Goal: Find specific page/section: Find specific page/section

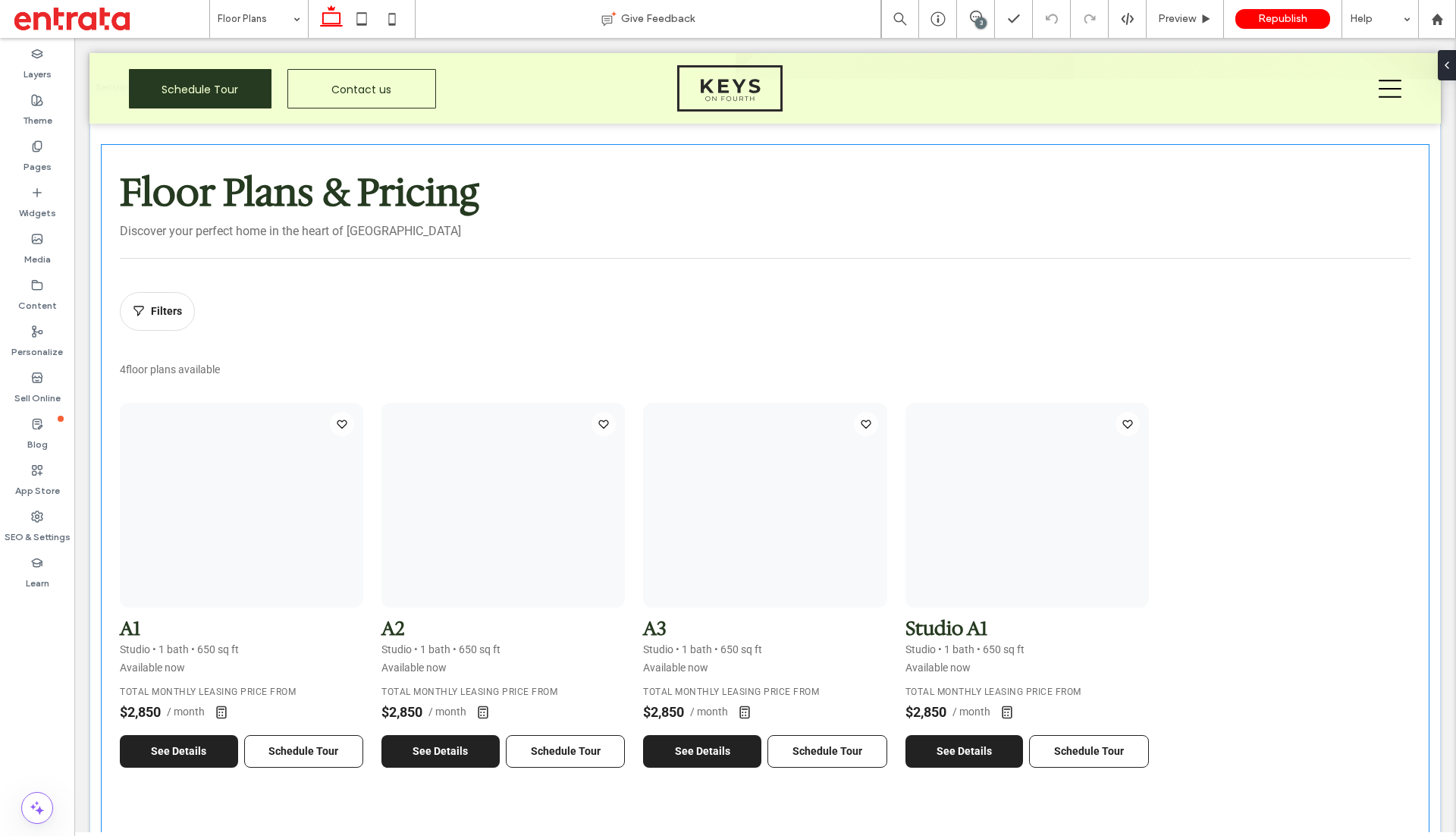
scroll to position [561, 0]
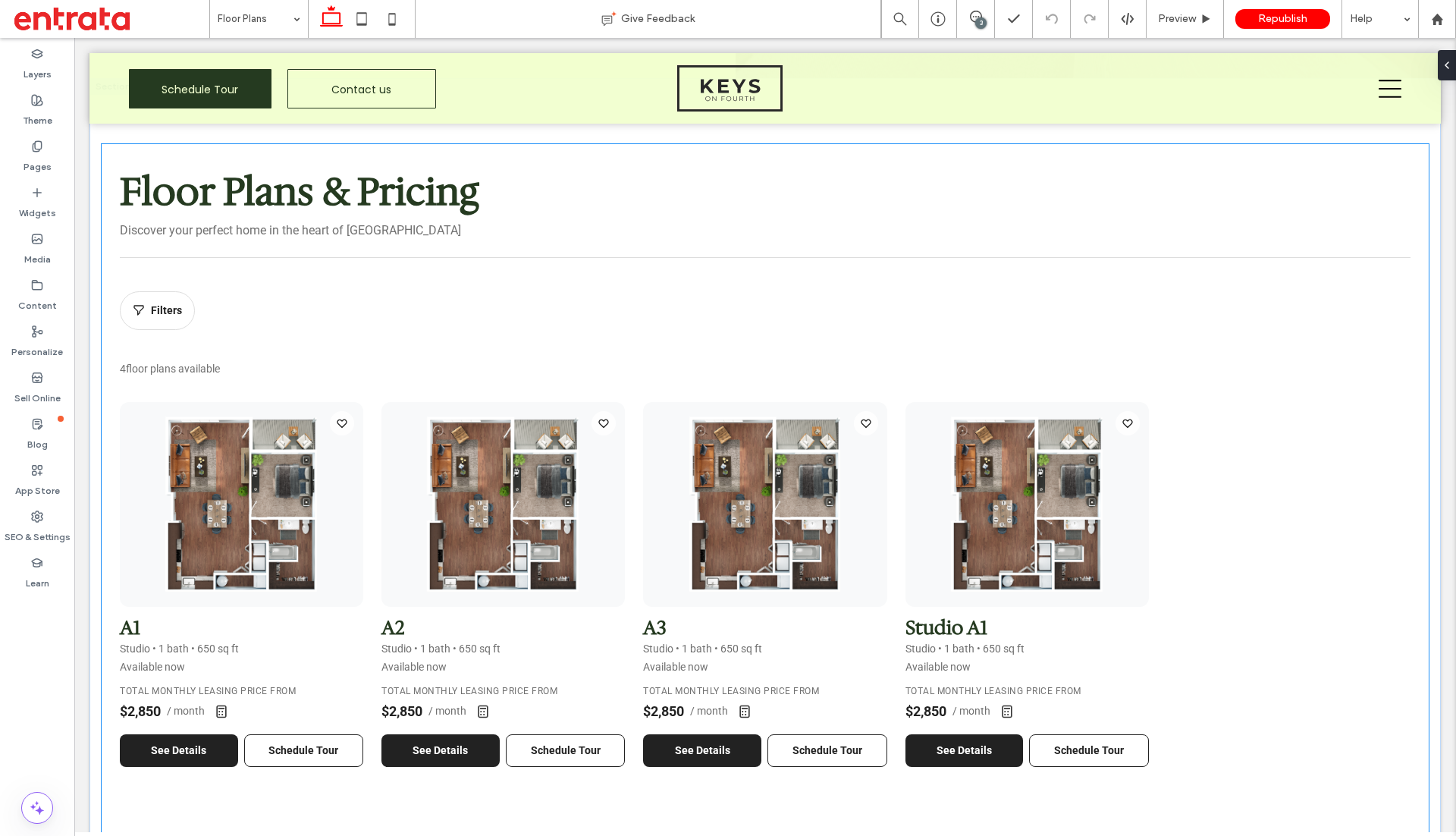
click at [554, 358] on div "4 floor plans available" at bounding box center [765, 367] width 1291 height 20
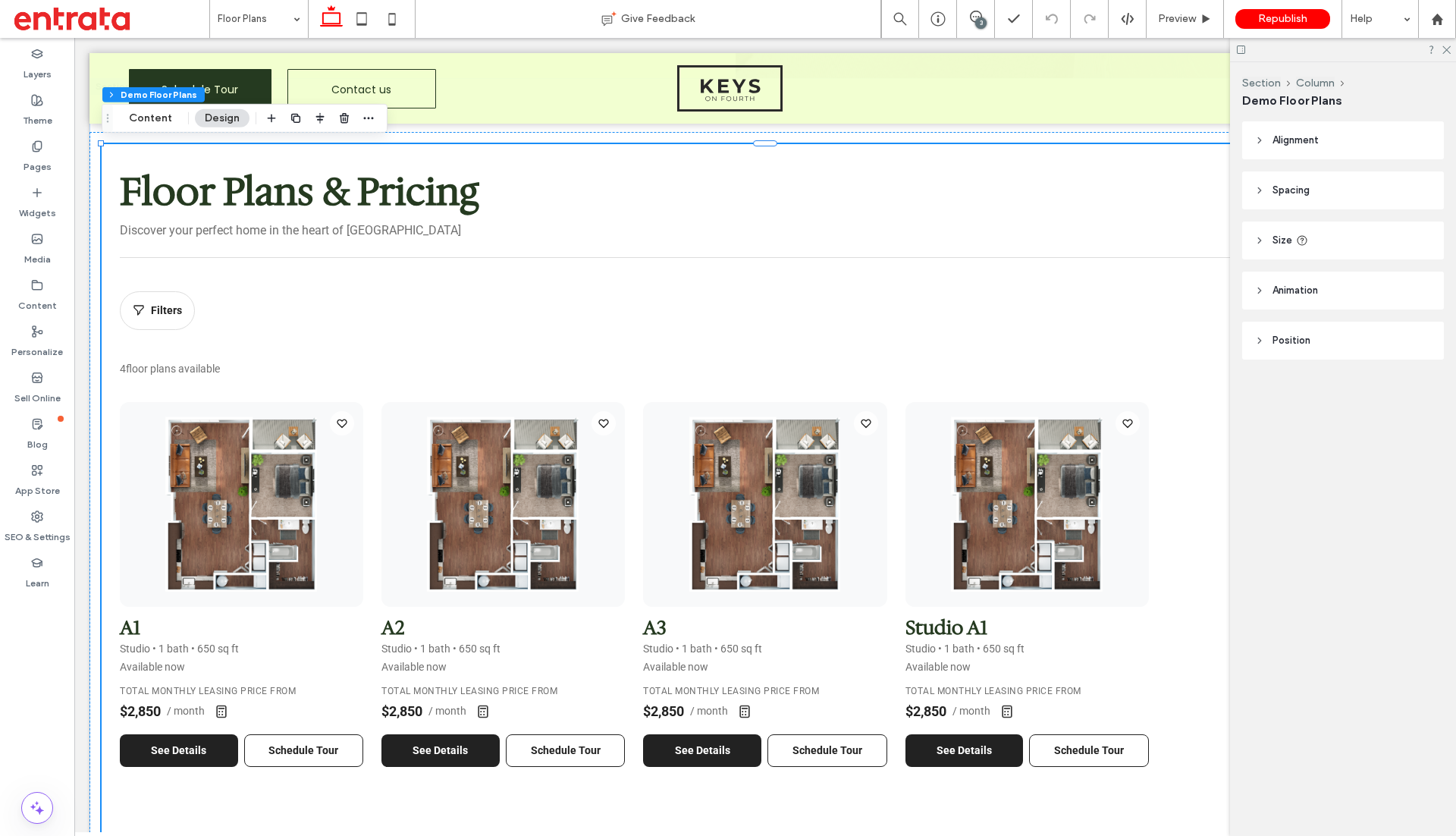
click at [642, 437] on div "A1 Studio • 1 bath • 650 sq ft Available now Total Monthly Leasing Price From $…" at bounding box center [765, 585] width 1291 height 365
click at [637, 428] on div "A1 Studio • 1 bath • 650 sq ft Available now Total Monthly Leasing Price From $…" at bounding box center [765, 585] width 1291 height 365
click at [702, 399] on div "Floor Plans & Pricing Discover your perfect home in the heart of [GEOGRAPHIC_DA…" at bounding box center [765, 454] width 1327 height 622
click at [1451, 48] on icon at bounding box center [1445, 49] width 10 height 10
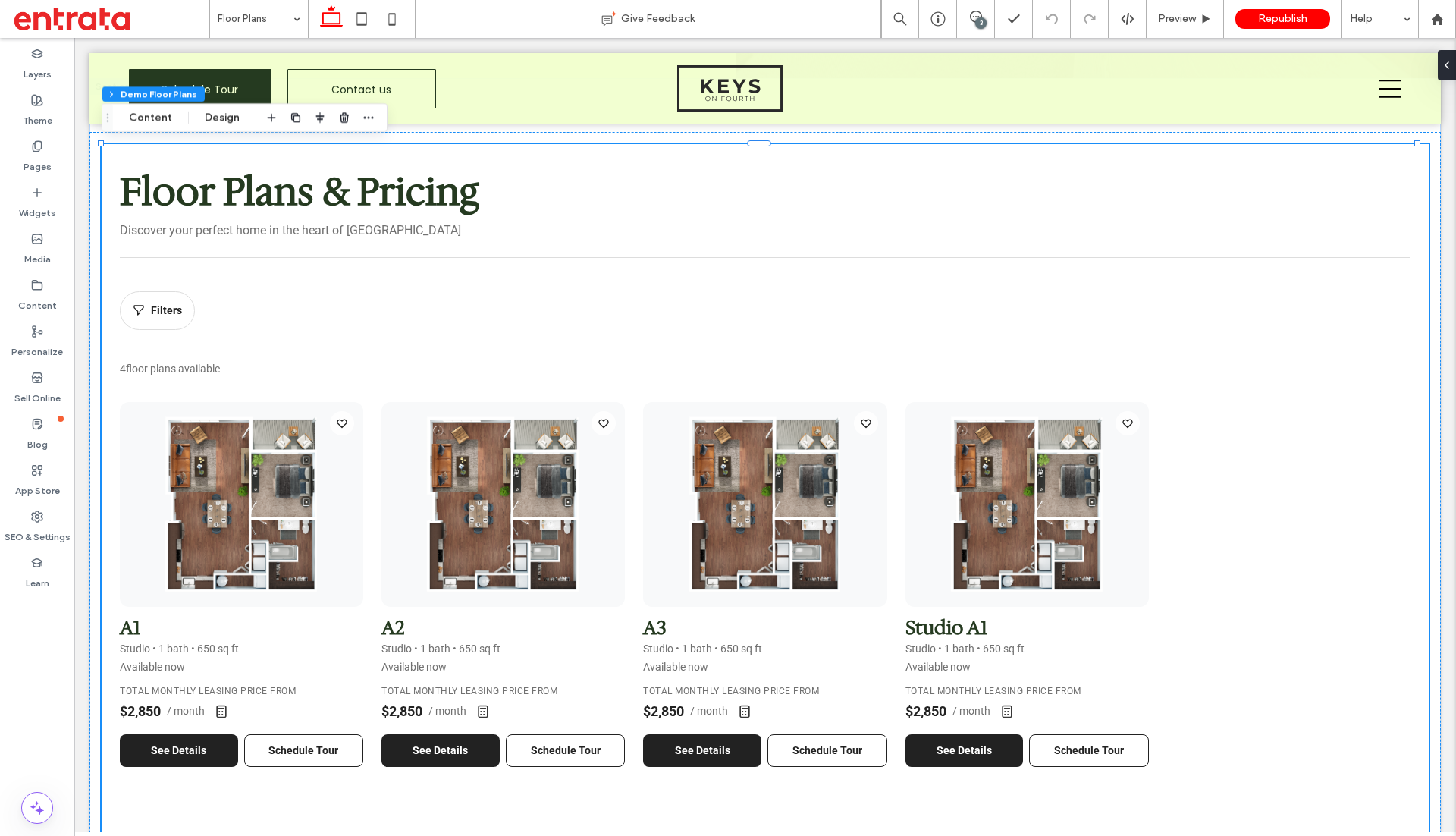
click at [988, 219] on div "Floor Plans & Pricing Discover your perfect home in the heart of [GEOGRAPHIC_DA…" at bounding box center [765, 200] width 1291 height 114
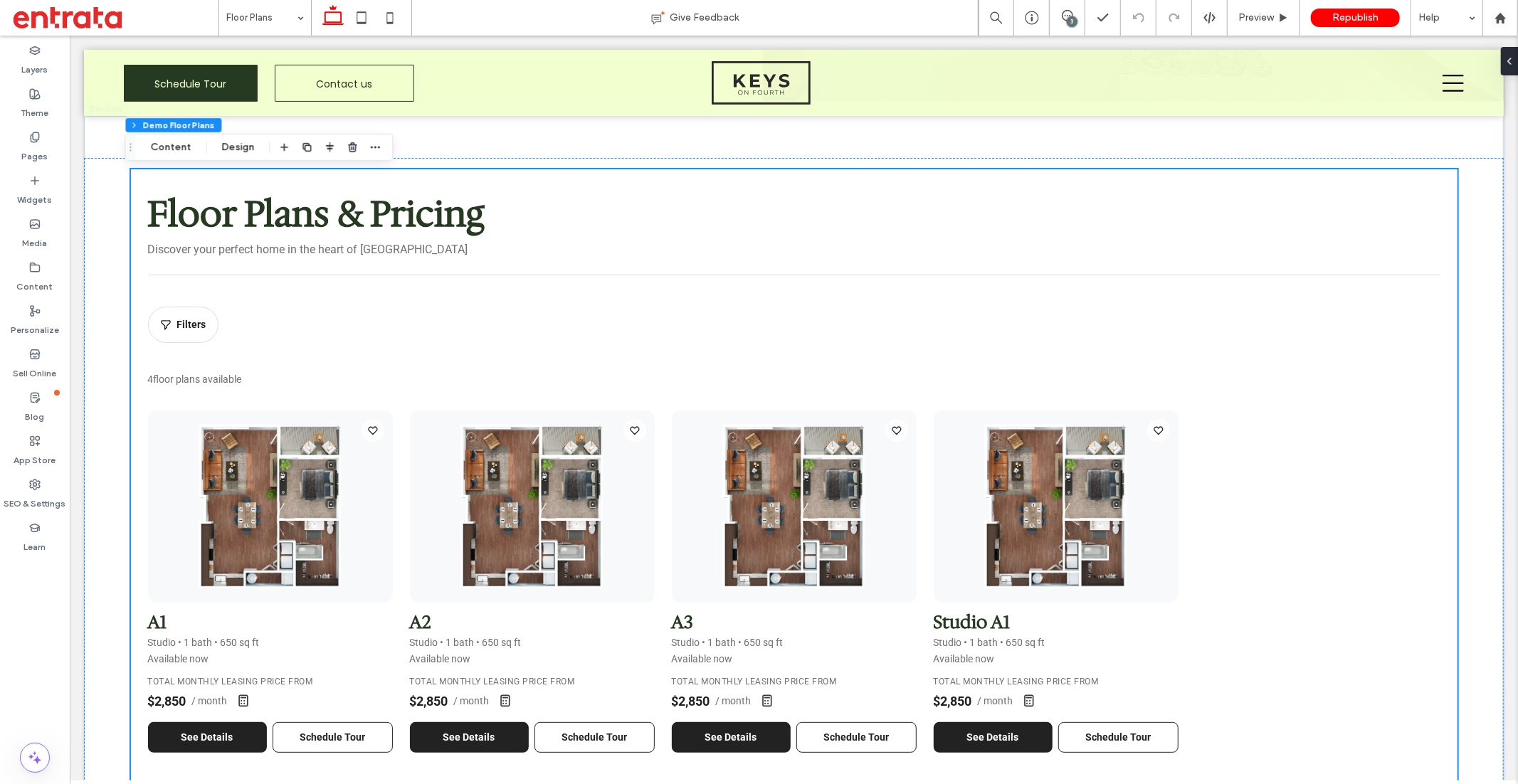
scroll to position [495, 0]
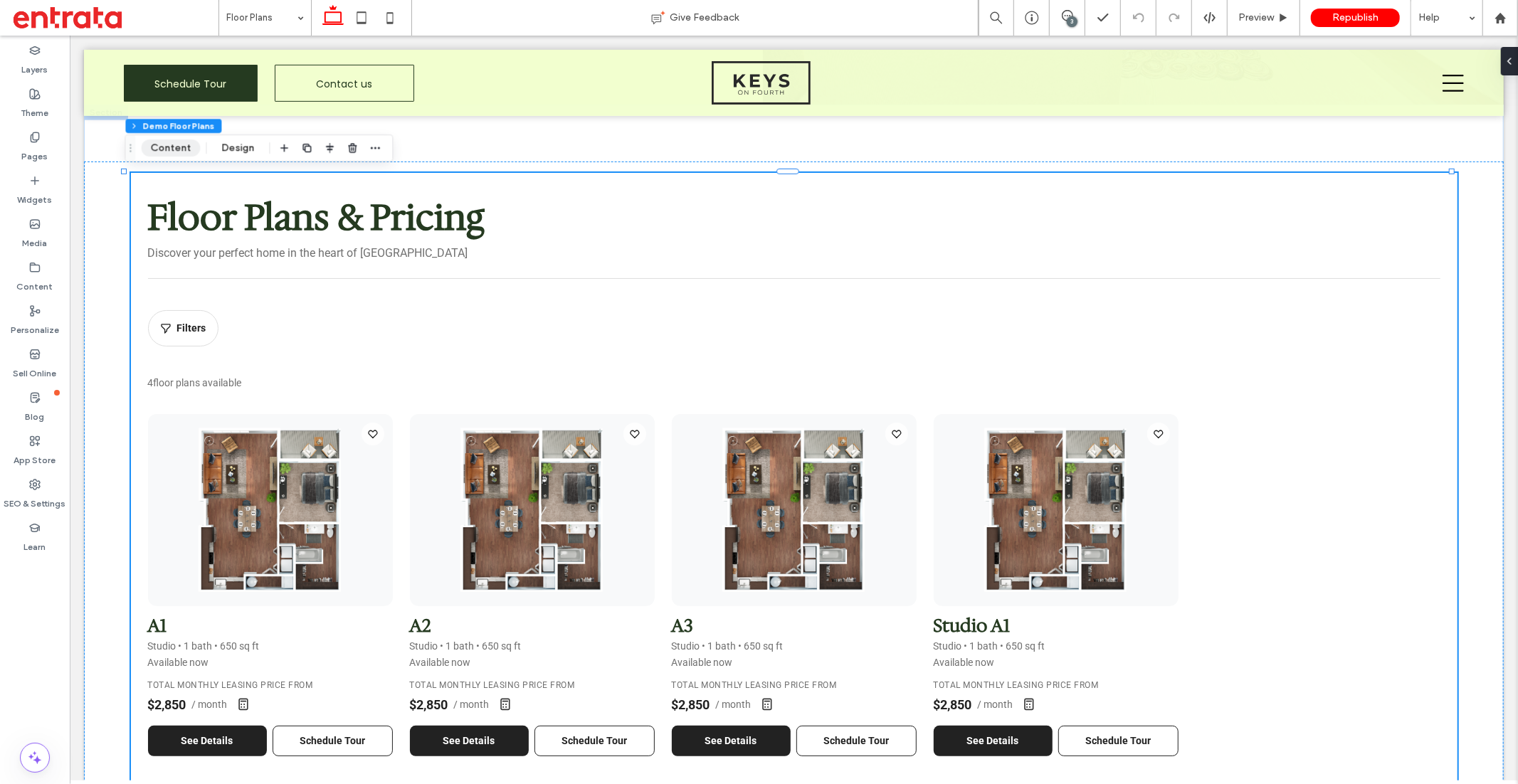
click at [156, 151] on button "Content" at bounding box center [170, 148] width 59 height 17
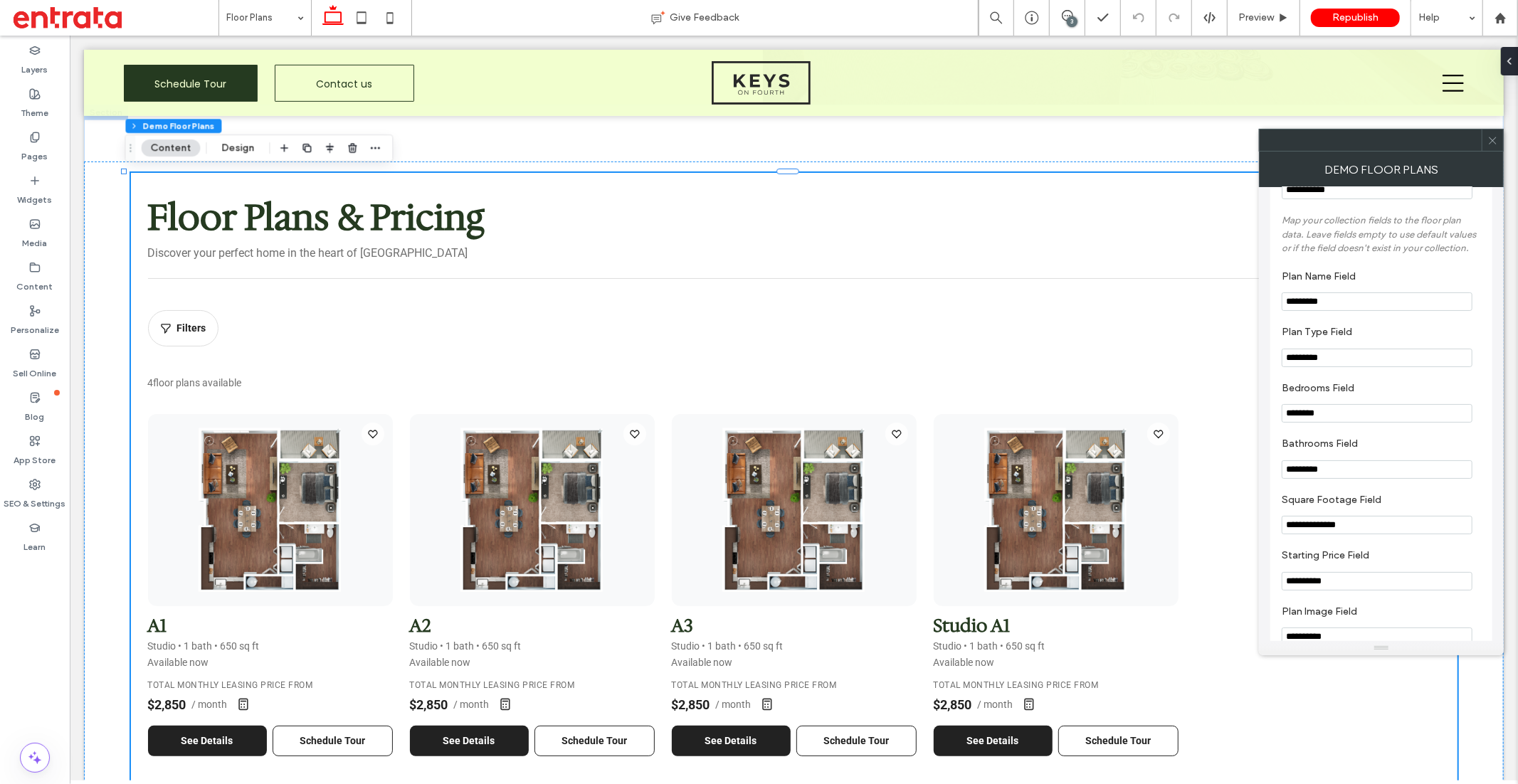
scroll to position [0, 0]
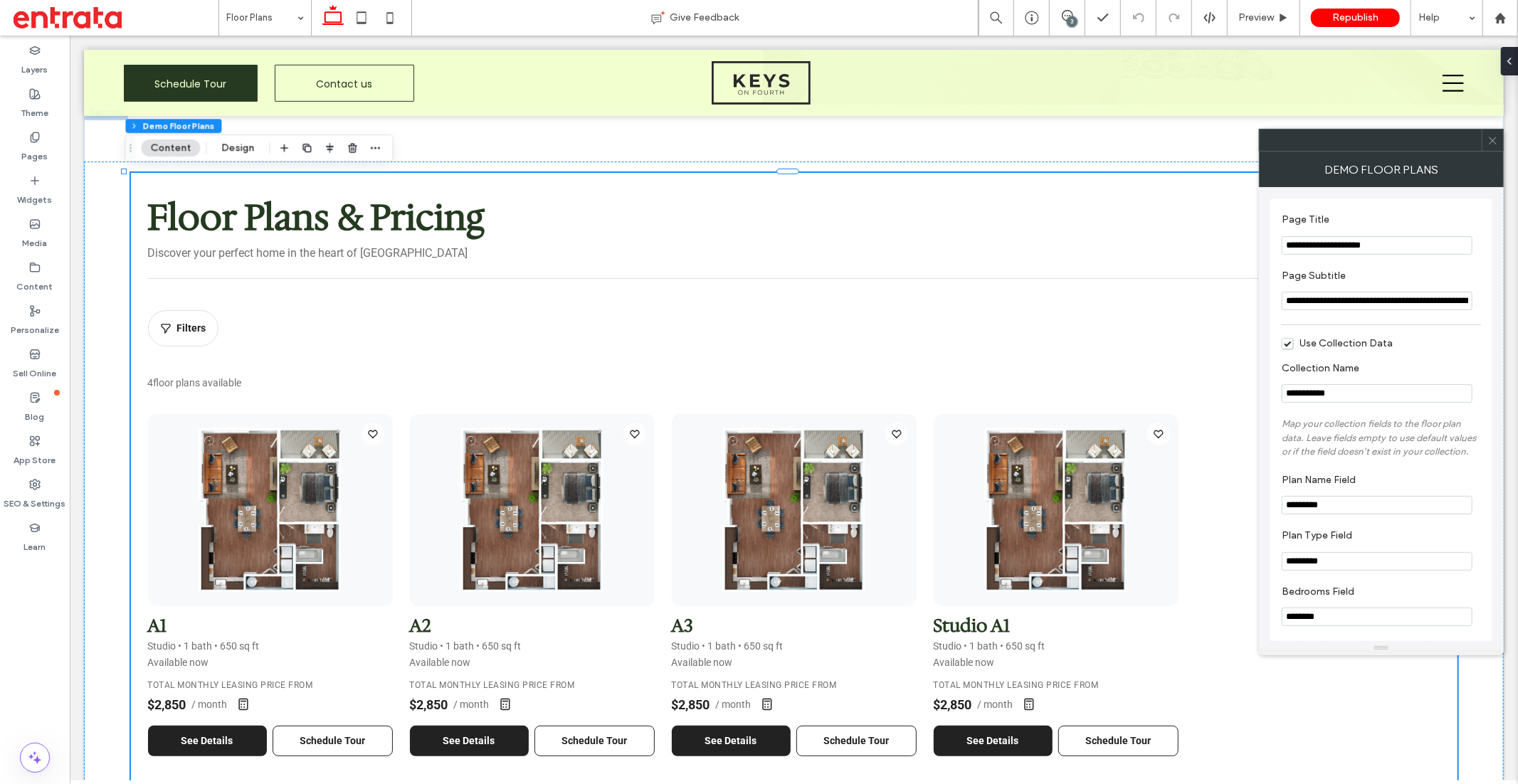
drag, startPoint x: 1491, startPoint y: 141, endPoint x: 1128, endPoint y: 214, distance: 370.3
click at [1366, 141] on icon at bounding box center [1492, 140] width 11 height 11
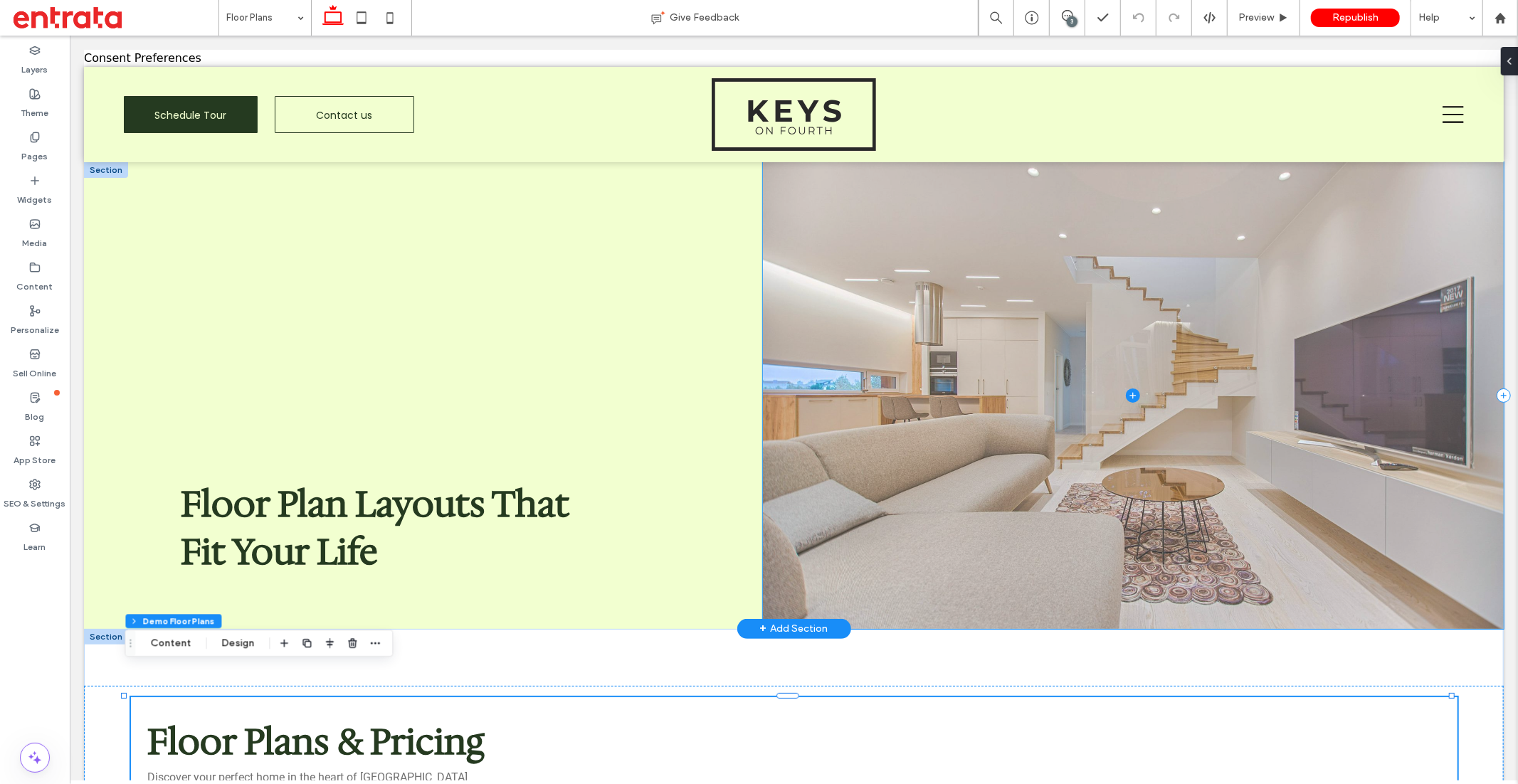
click at [942, 343] on span at bounding box center [1132, 394] width 740 height 466
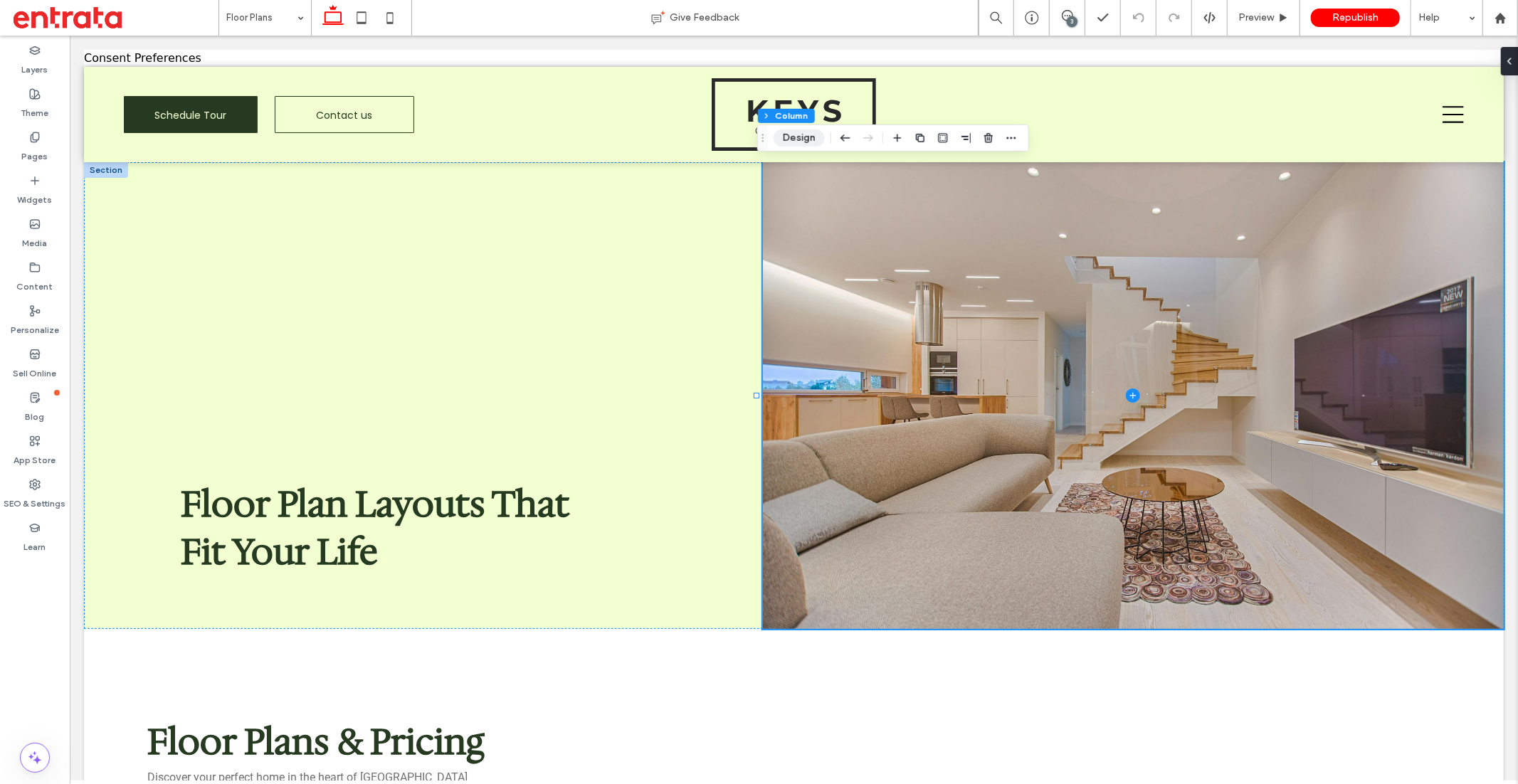
click at [792, 135] on button "Design" at bounding box center [799, 138] width 51 height 17
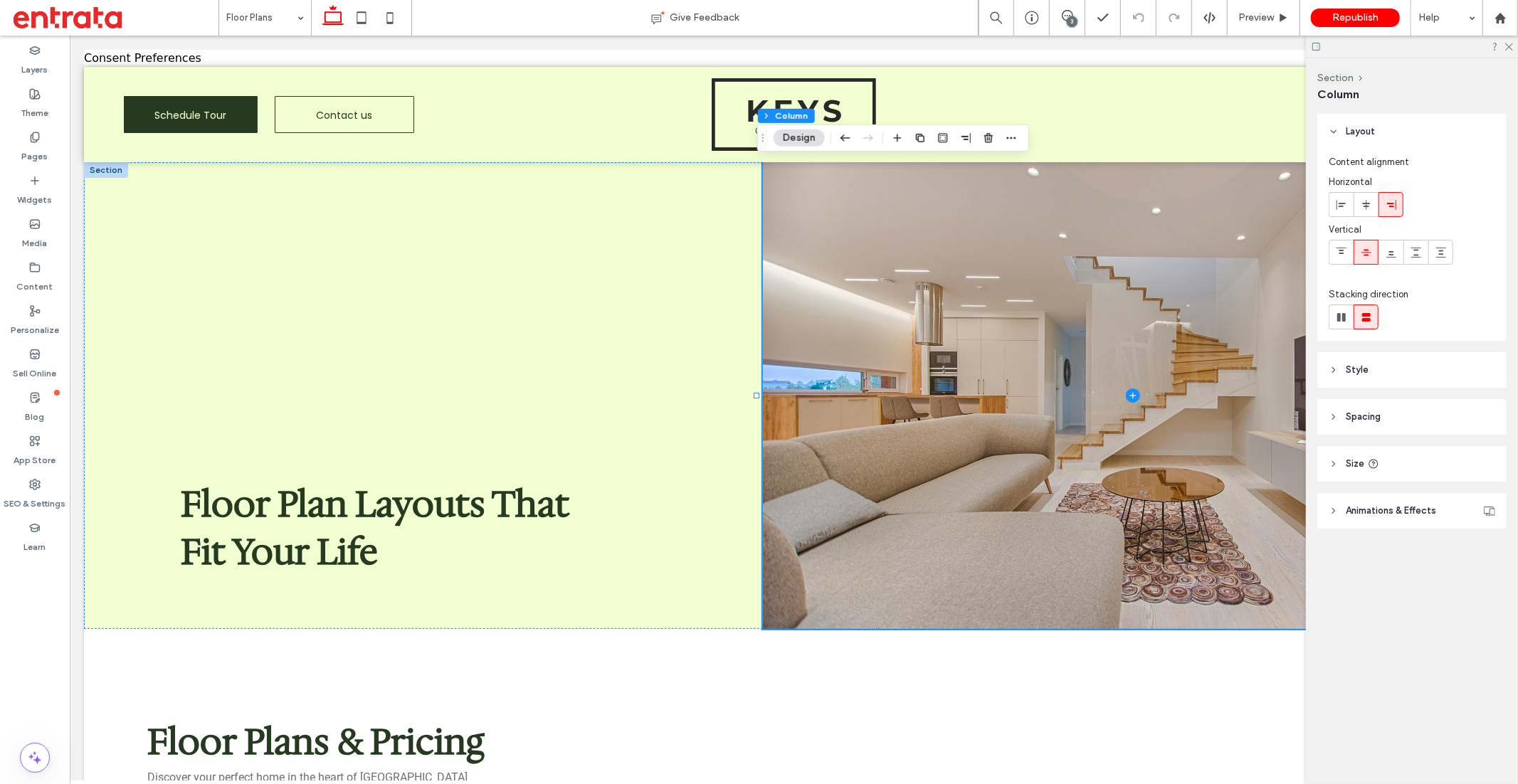
click at [1330, 366] on icon at bounding box center [1334, 370] width 10 height 10
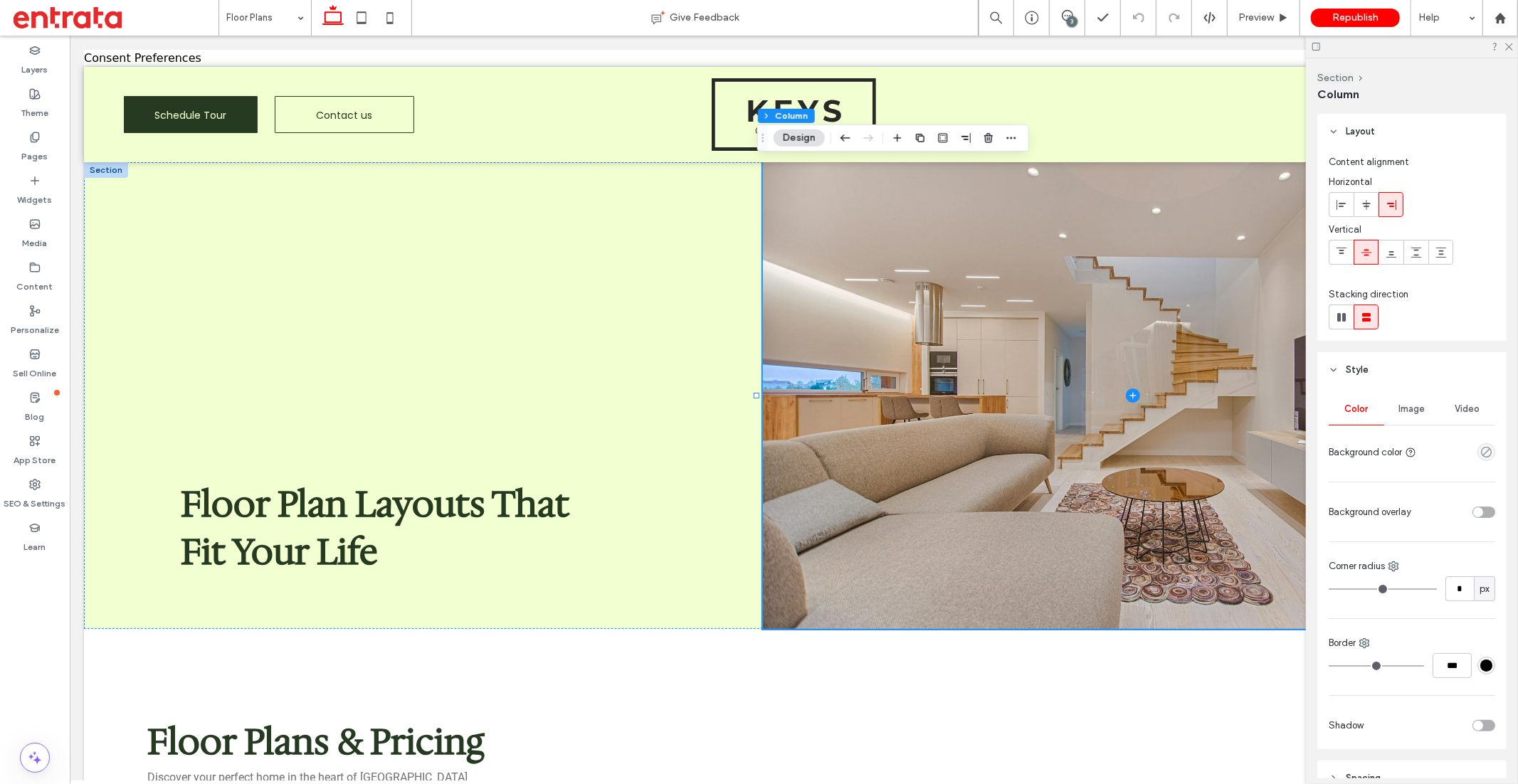
click at [1366, 412] on span "Image" at bounding box center [1412, 409] width 26 height 12
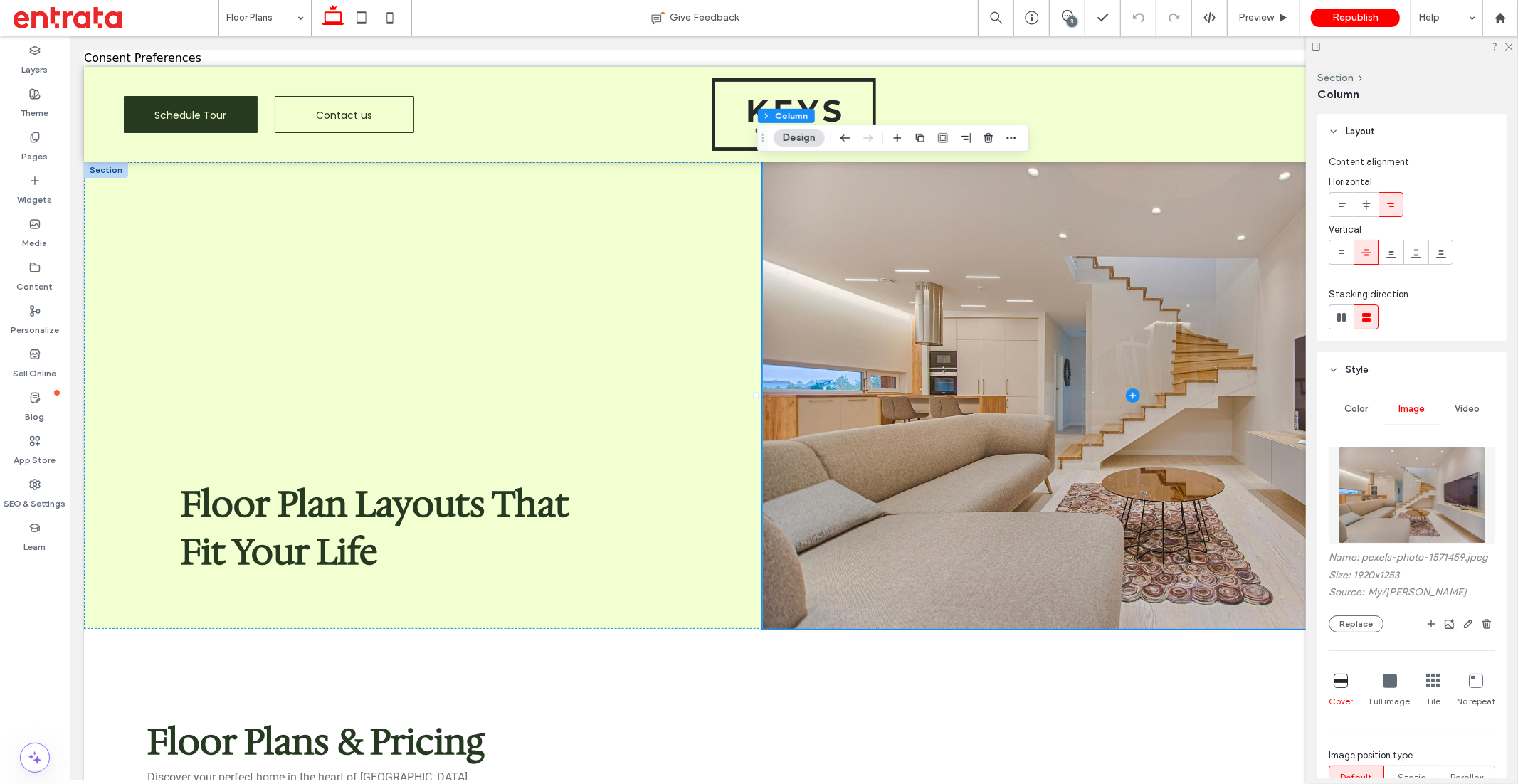
click at [1366, 409] on span "Video" at bounding box center [1468, 409] width 25 height 12
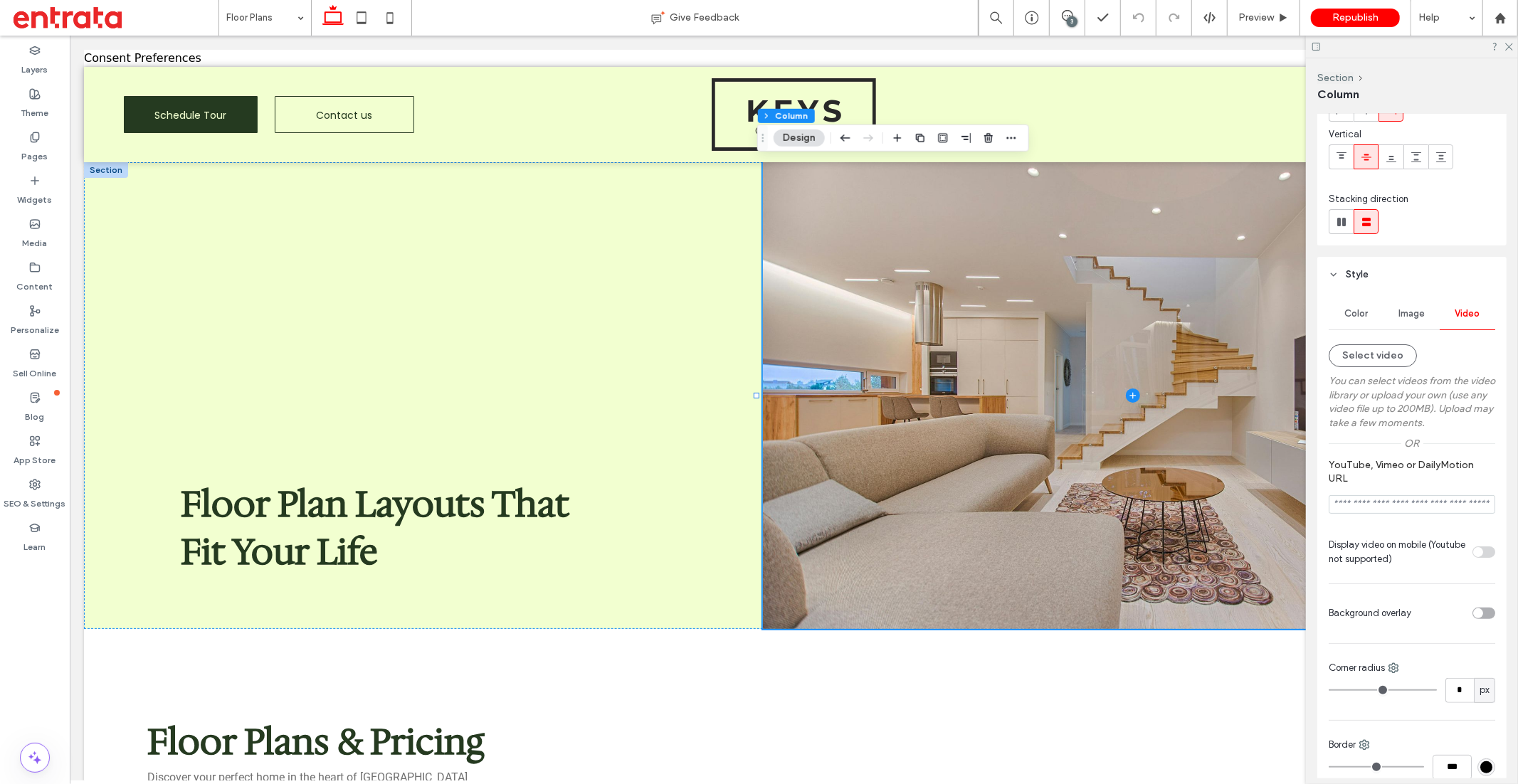
scroll to position [97, 0]
click at [1345, 358] on button "Select video" at bounding box center [1372, 355] width 89 height 23
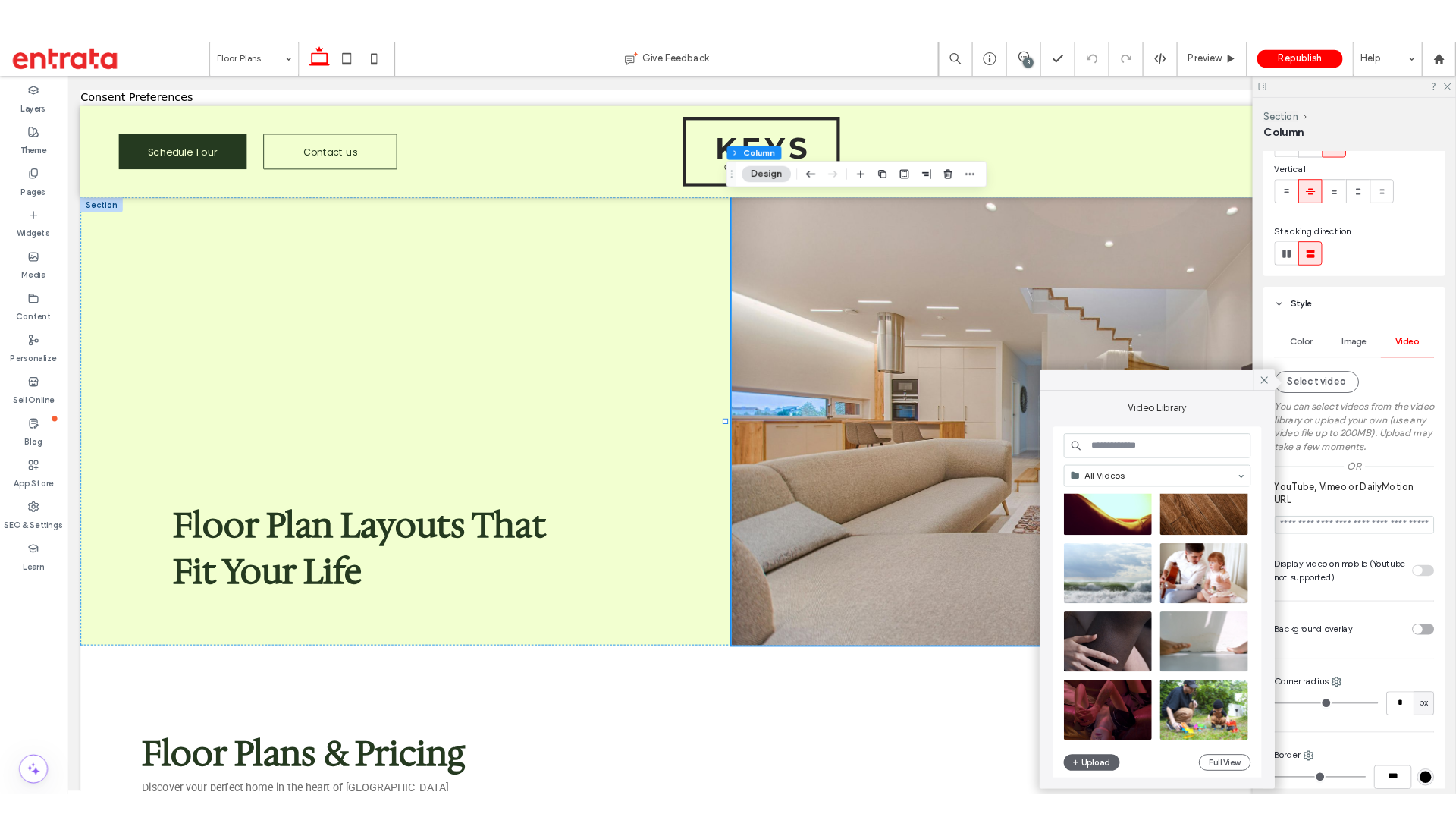
scroll to position [653, 0]
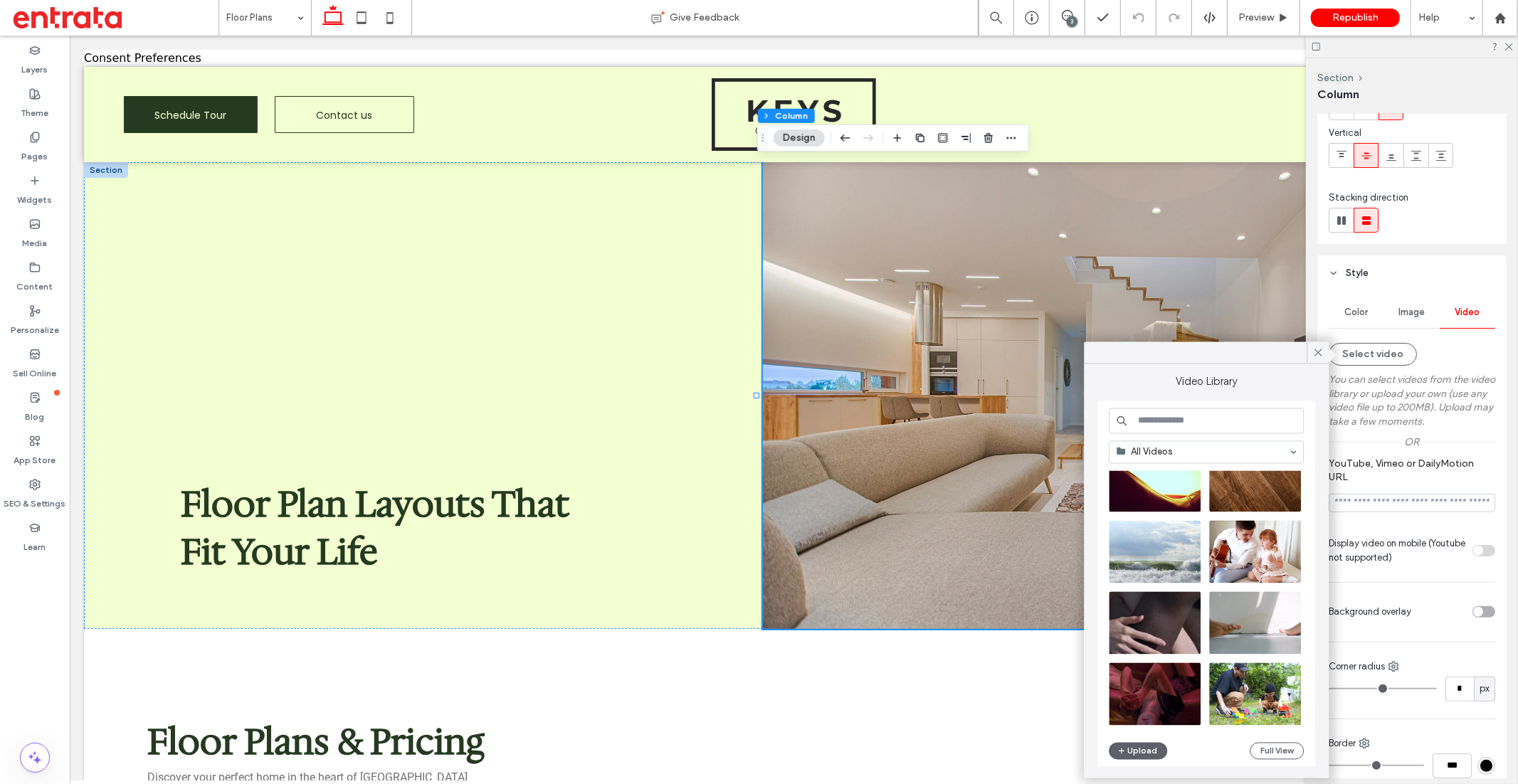
click at [1162, 420] on input at bounding box center [1206, 420] width 195 height 26
type input "*********"
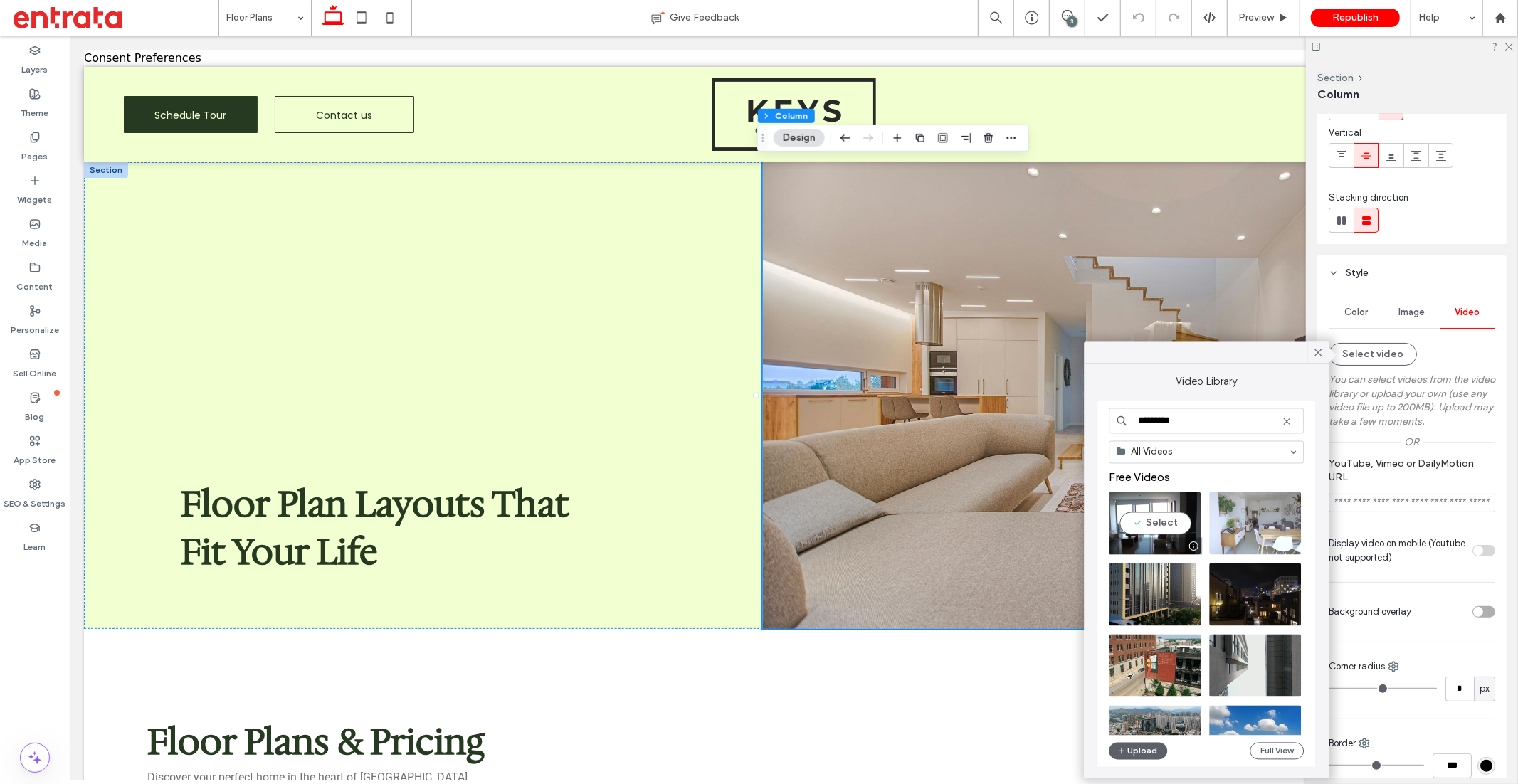
click at [1159, 524] on video at bounding box center [1154, 523] width 92 height 63
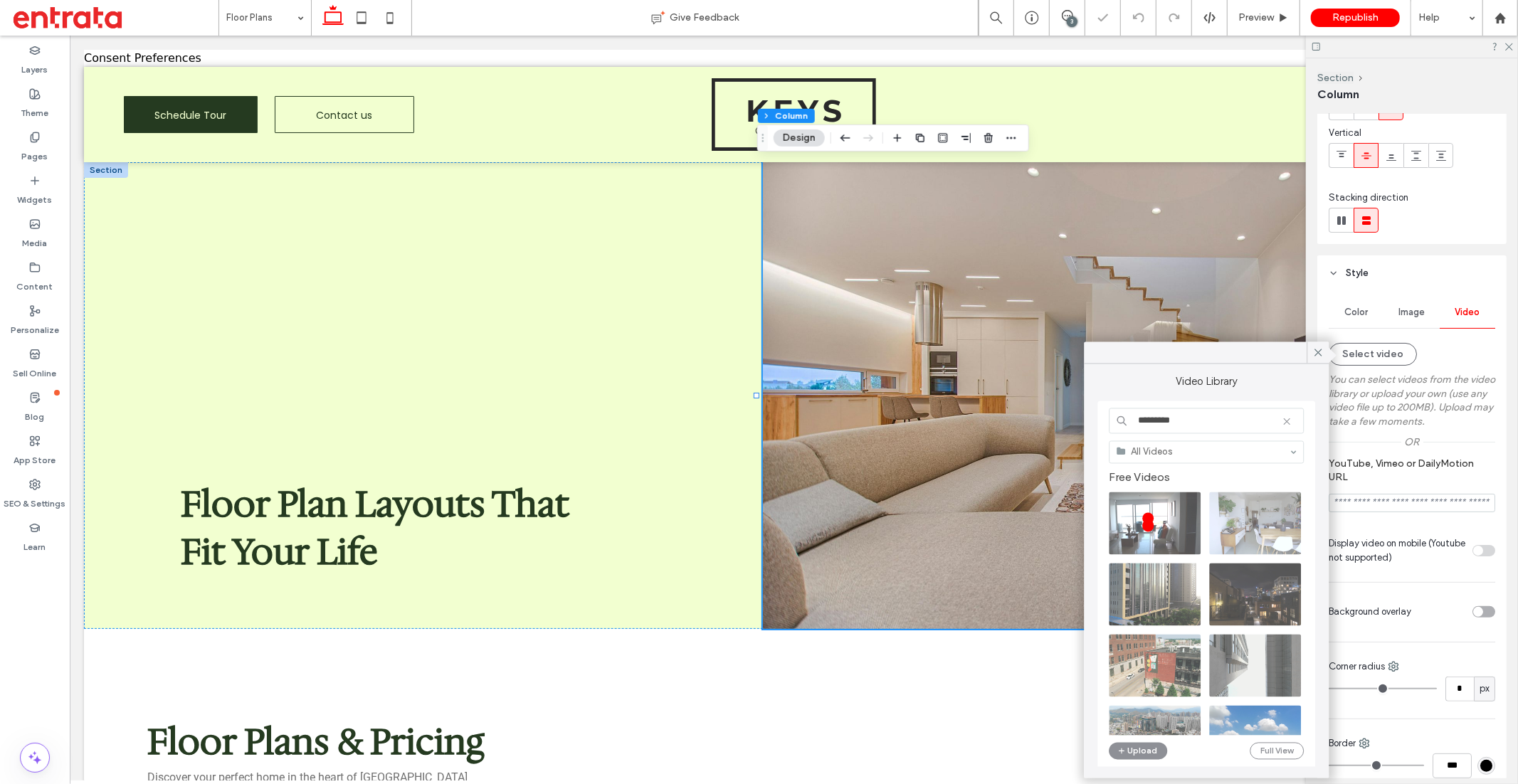
type input "**********"
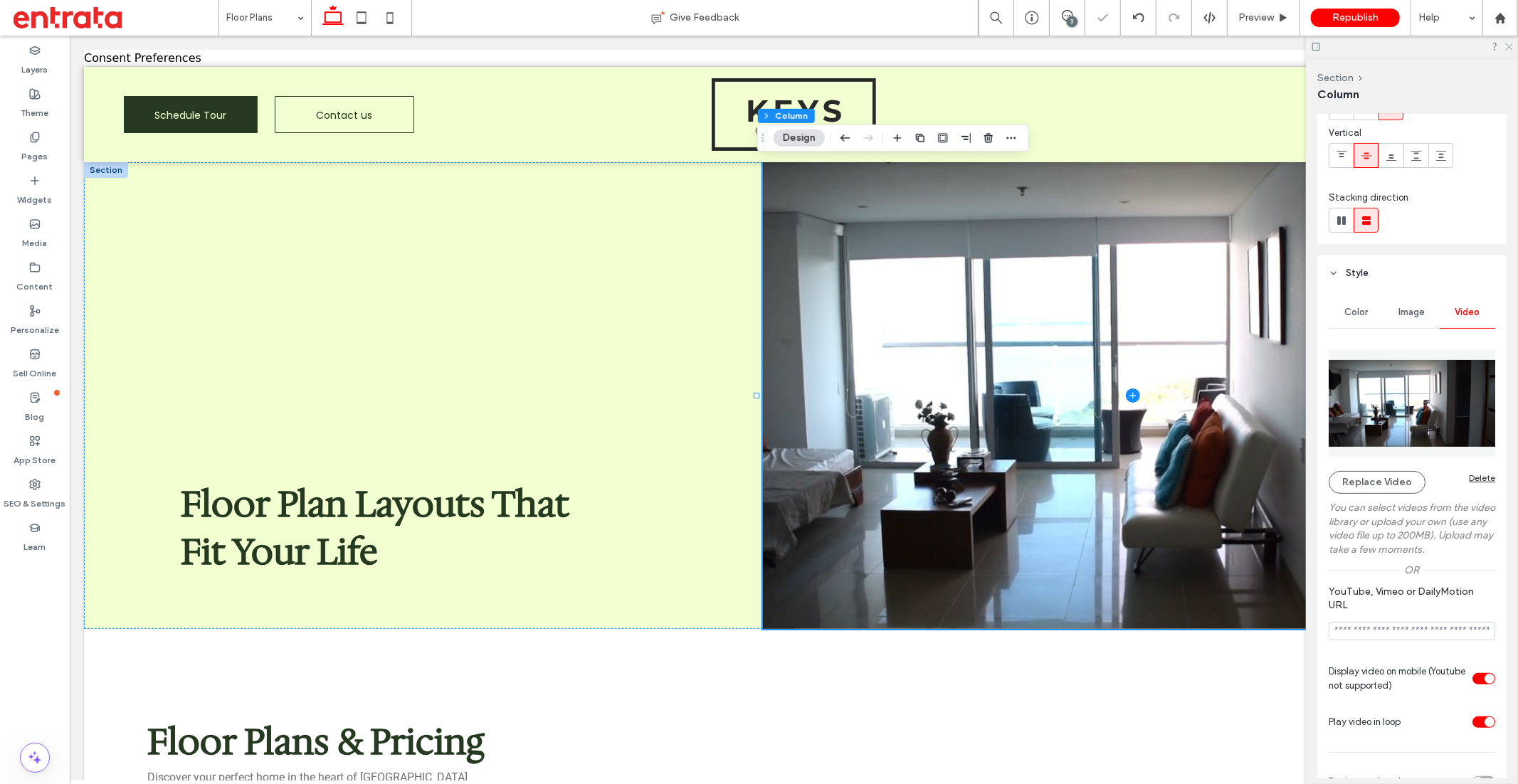
click at [1366, 47] on icon at bounding box center [1507, 45] width 9 height 9
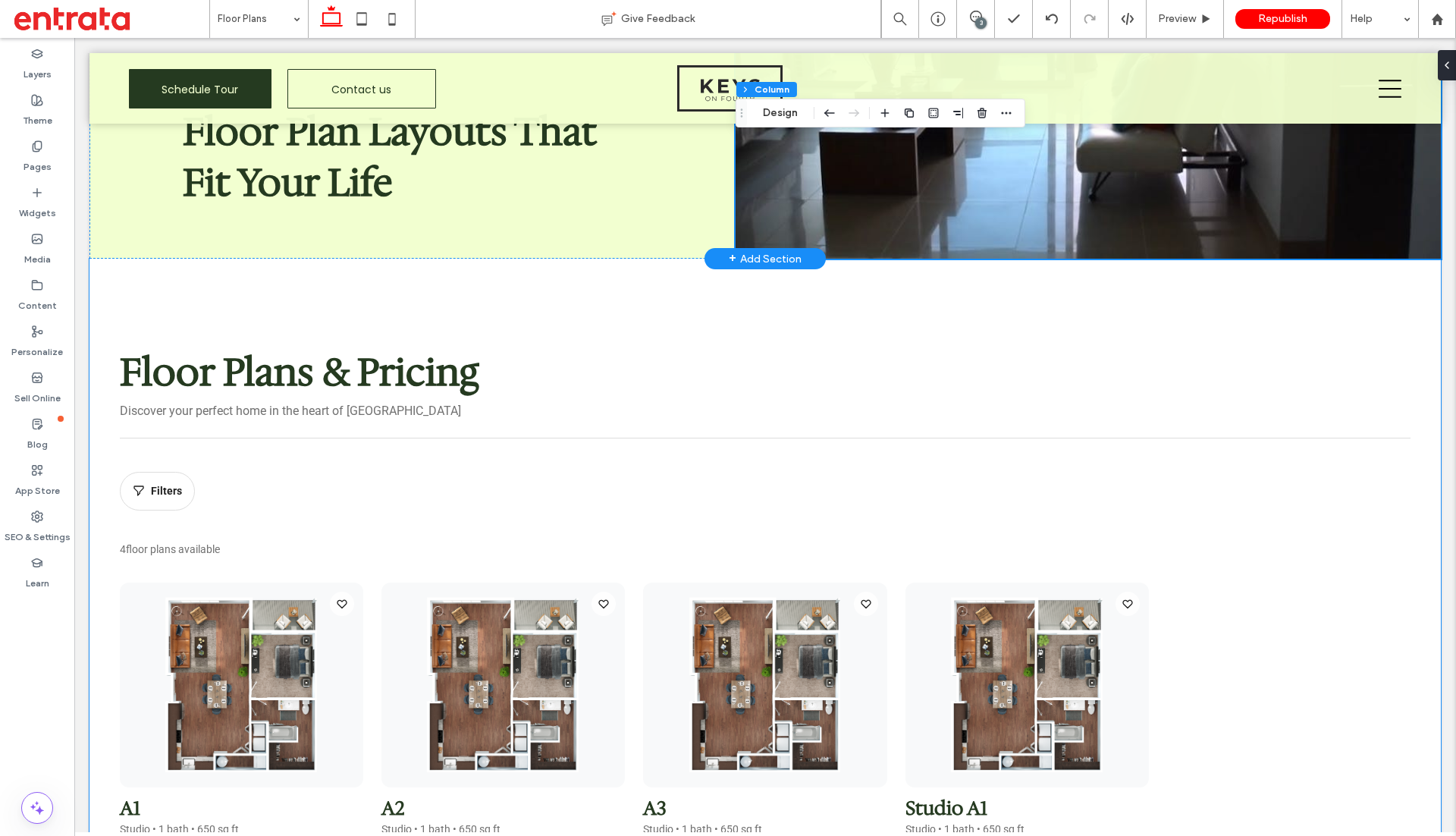
scroll to position [456, 0]
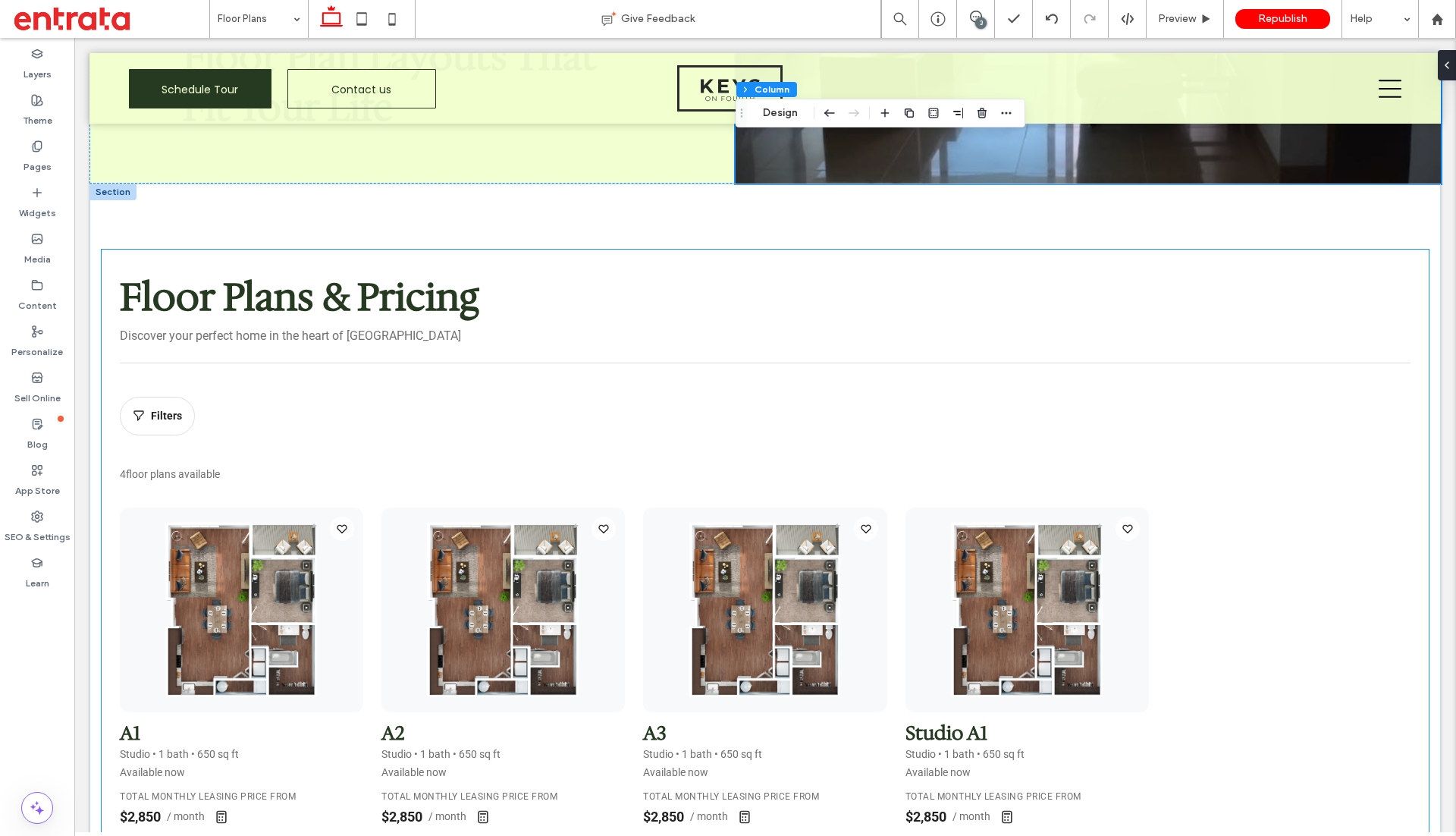
click at [504, 361] on div "Floor Plans & Pricing Discover your perfect home in the heart of [GEOGRAPHIC_DA…" at bounding box center [765, 306] width 1291 height 114
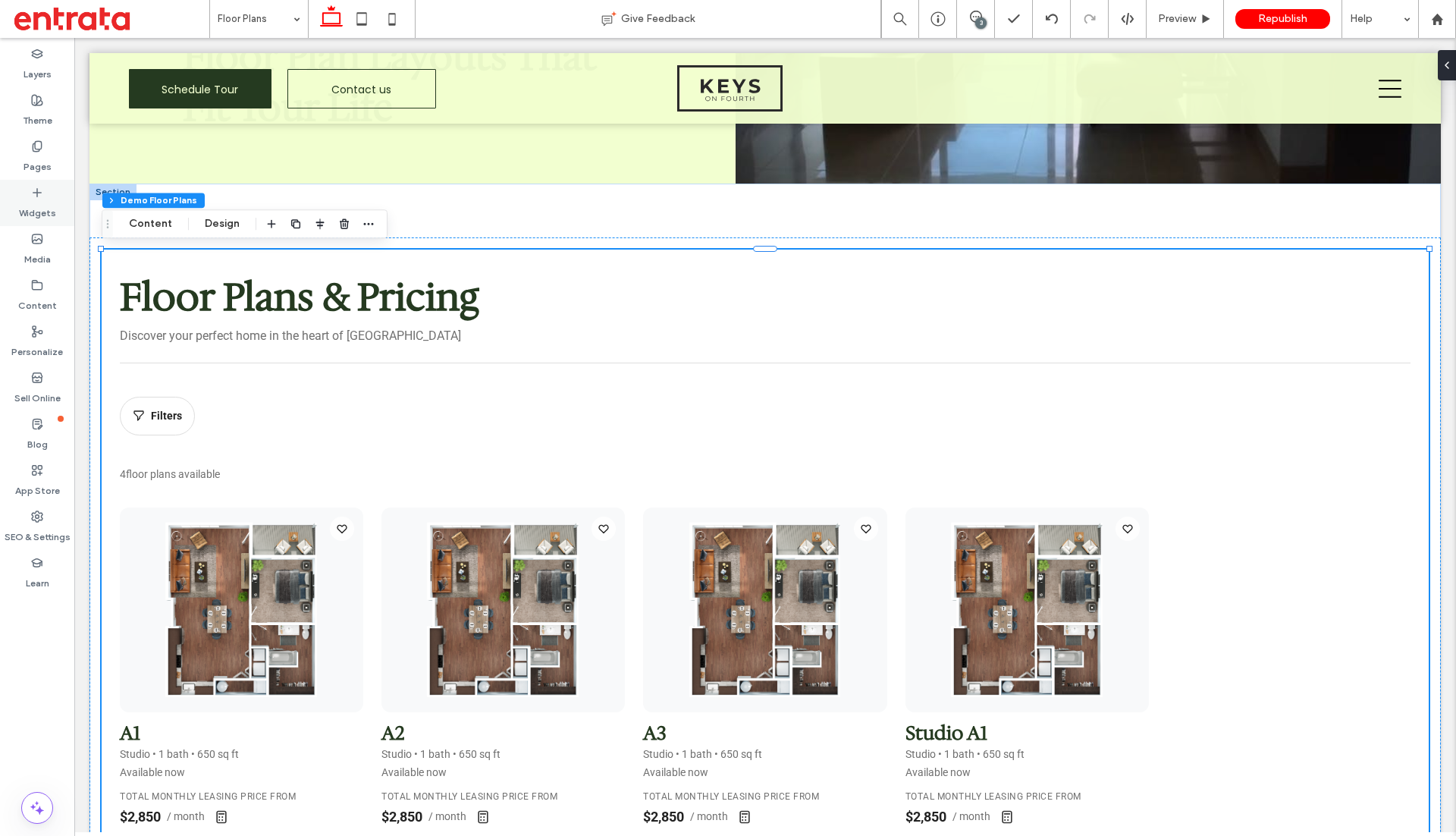
click at [30, 195] on div "Widgets" at bounding box center [37, 203] width 74 height 46
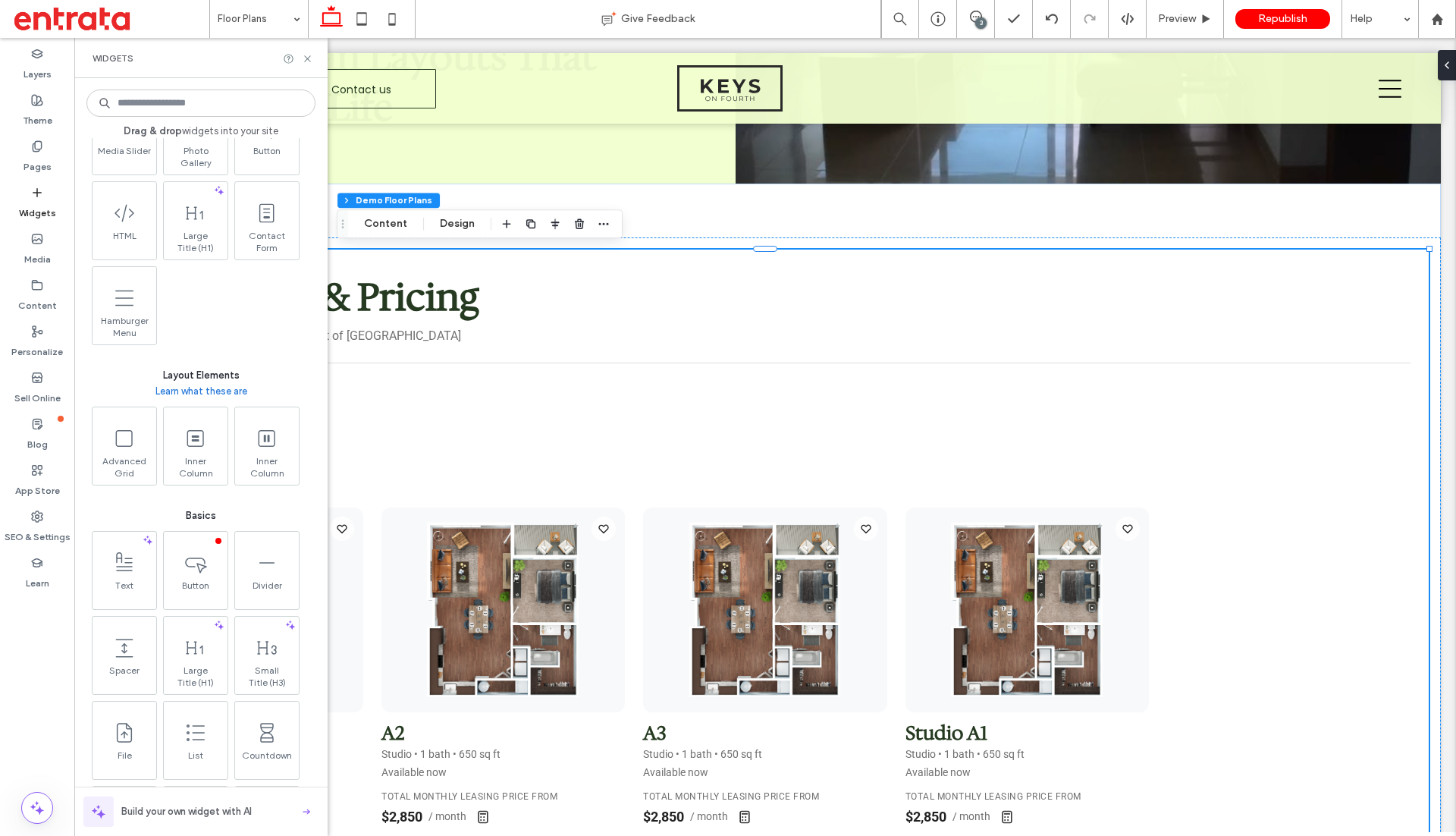
scroll to position [495, 0]
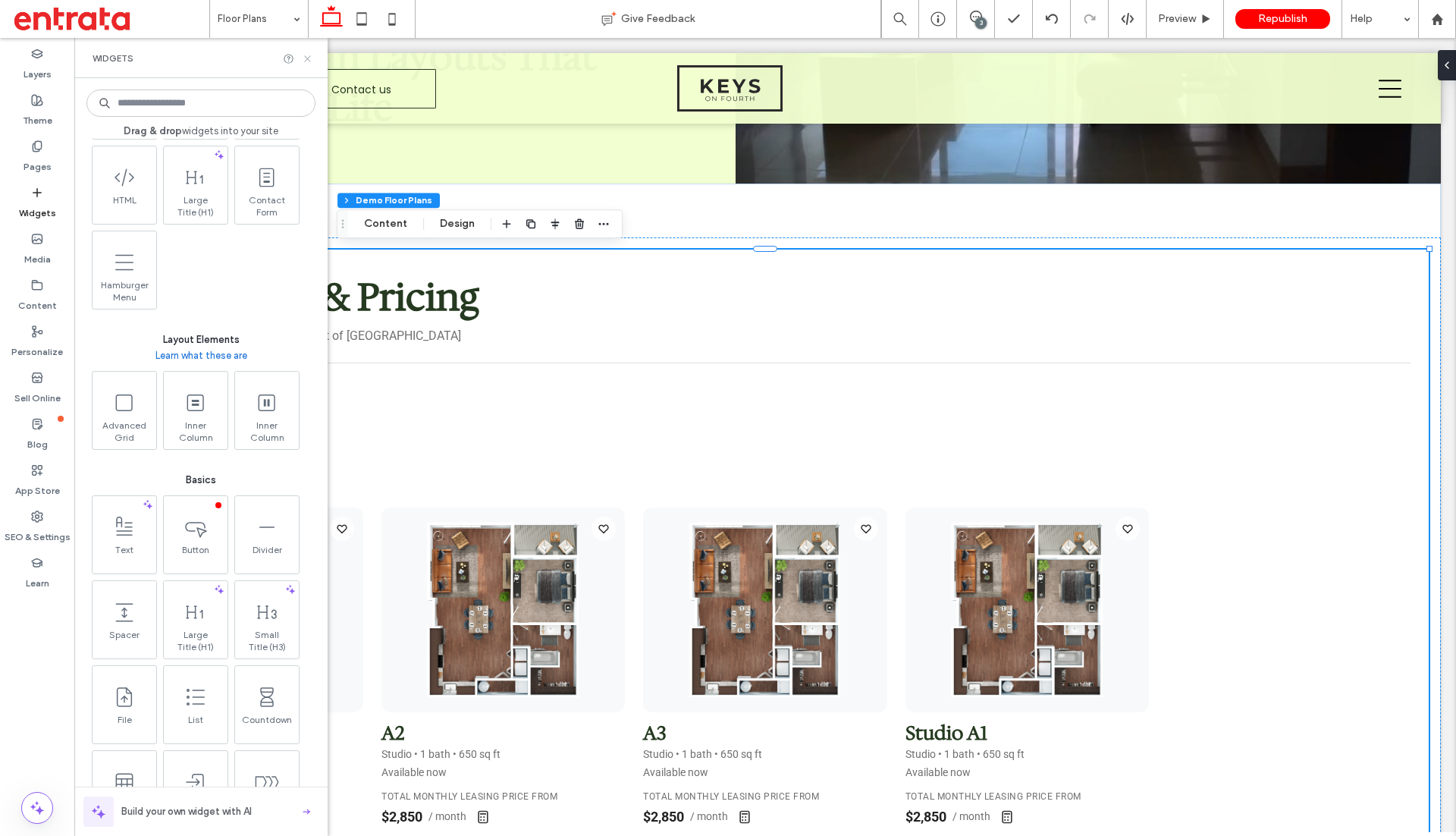
drag, startPoint x: 309, startPoint y: 57, endPoint x: 289, endPoint y: 221, distance: 165.2
click at [309, 57] on icon at bounding box center [307, 58] width 11 height 11
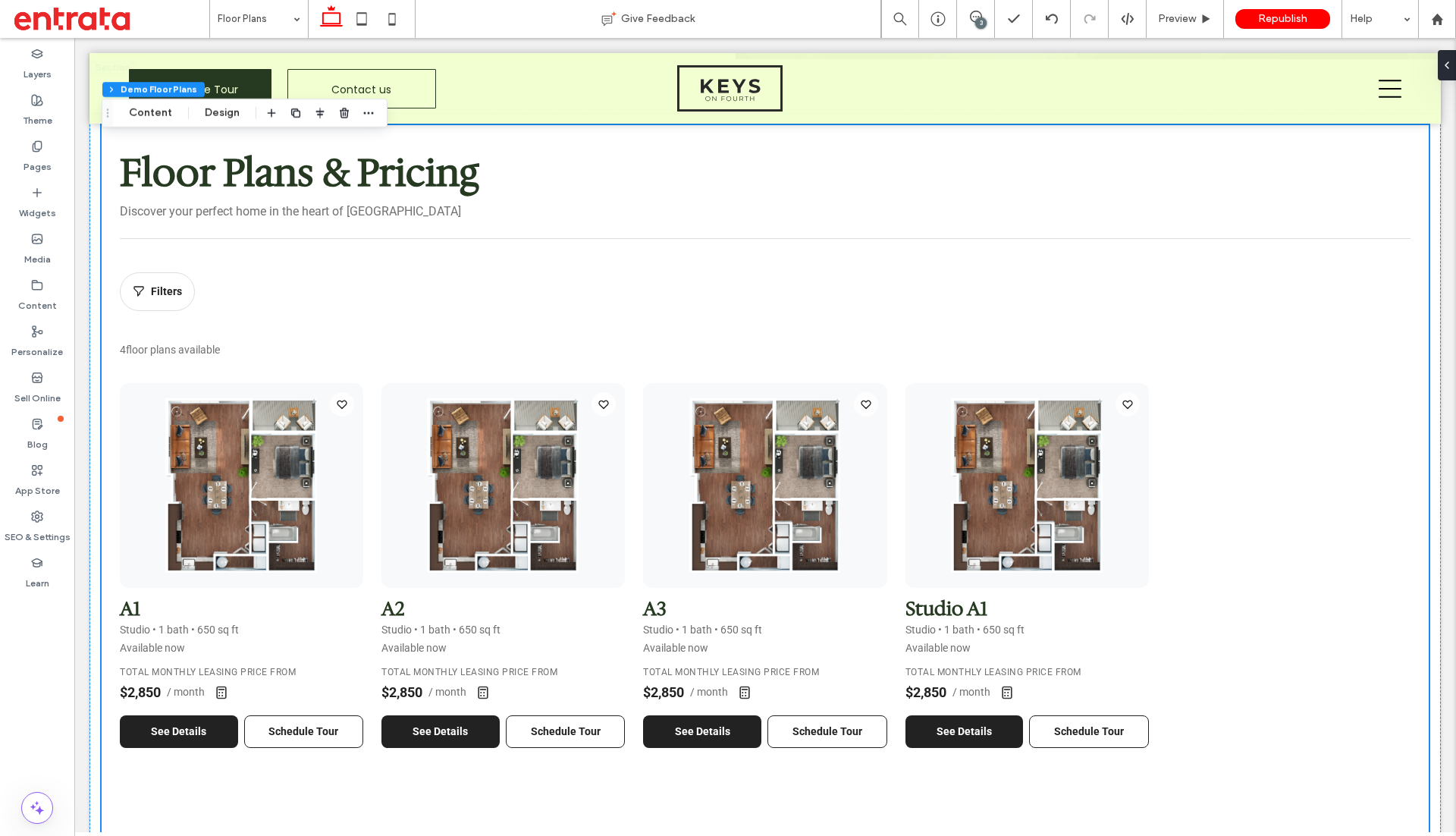
scroll to position [572, 0]
